Goal: Find specific page/section: Find specific page/section

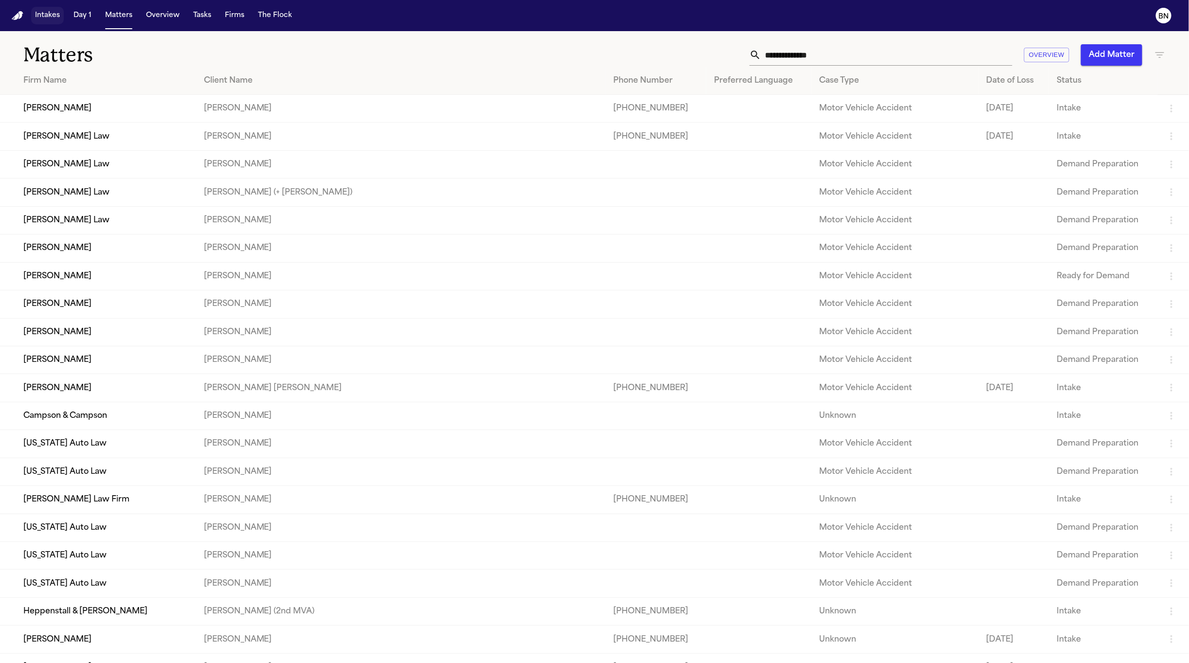
click at [44, 13] on button "Intakes" at bounding box center [47, 16] width 33 height 18
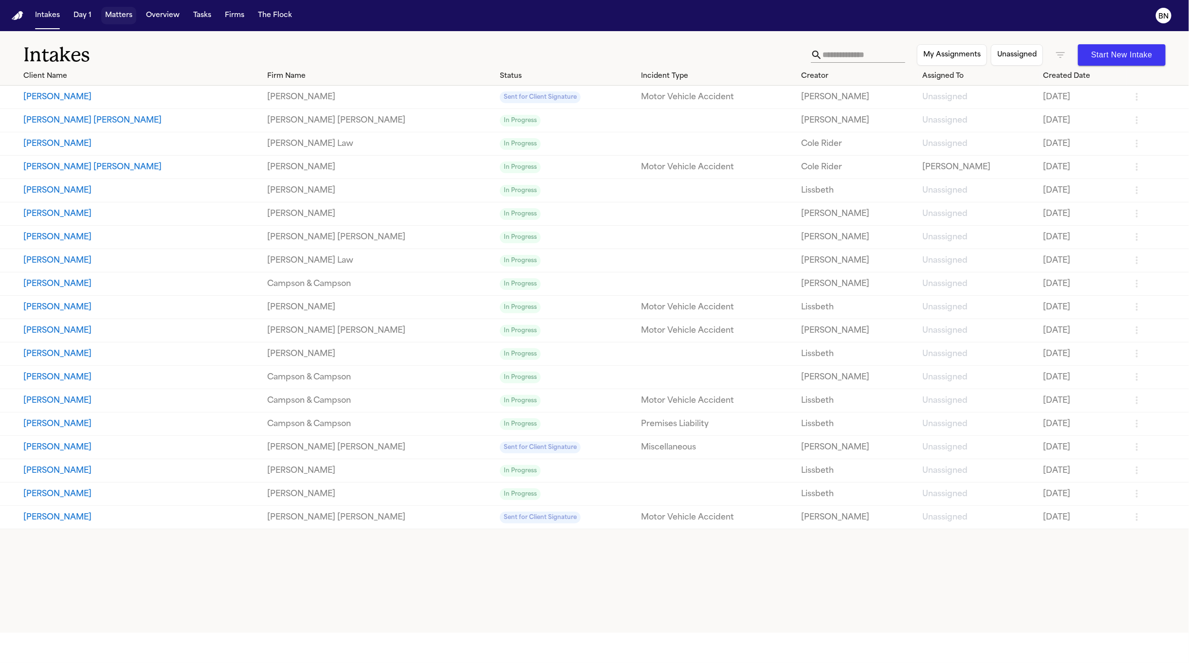
click at [111, 21] on button "Matters" at bounding box center [118, 16] width 35 height 18
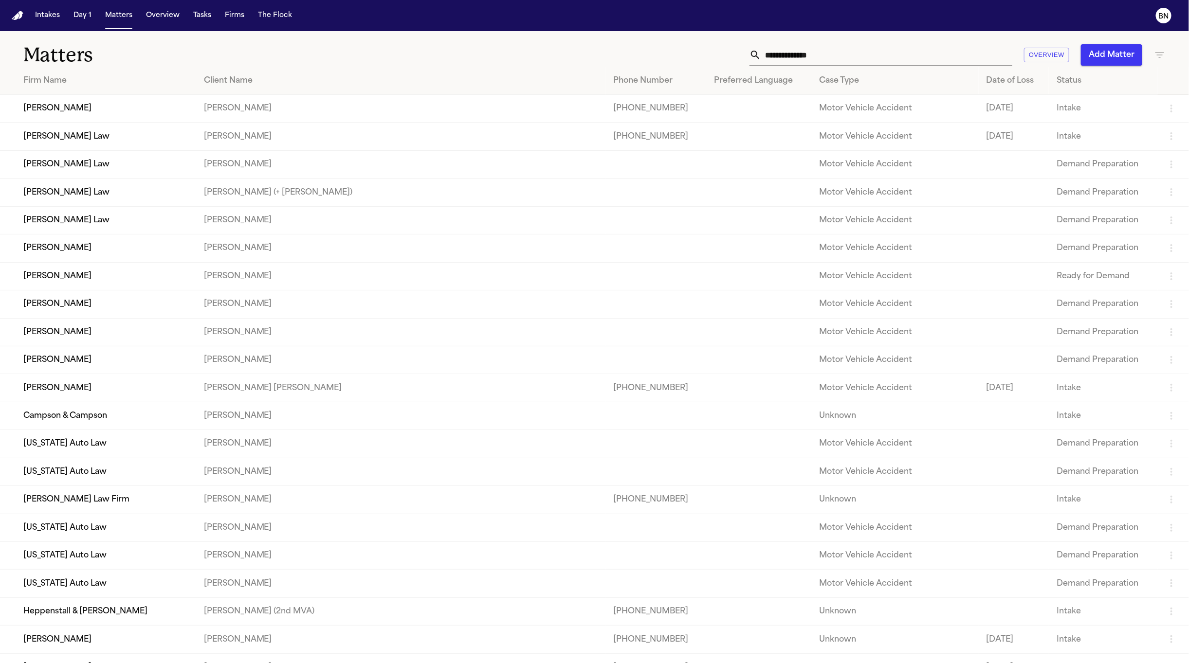
click at [247, 105] on td "[PERSON_NAME]" at bounding box center [401, 109] width 410 height 28
